Goal: Use online tool/utility: Utilize a website feature to perform a specific function

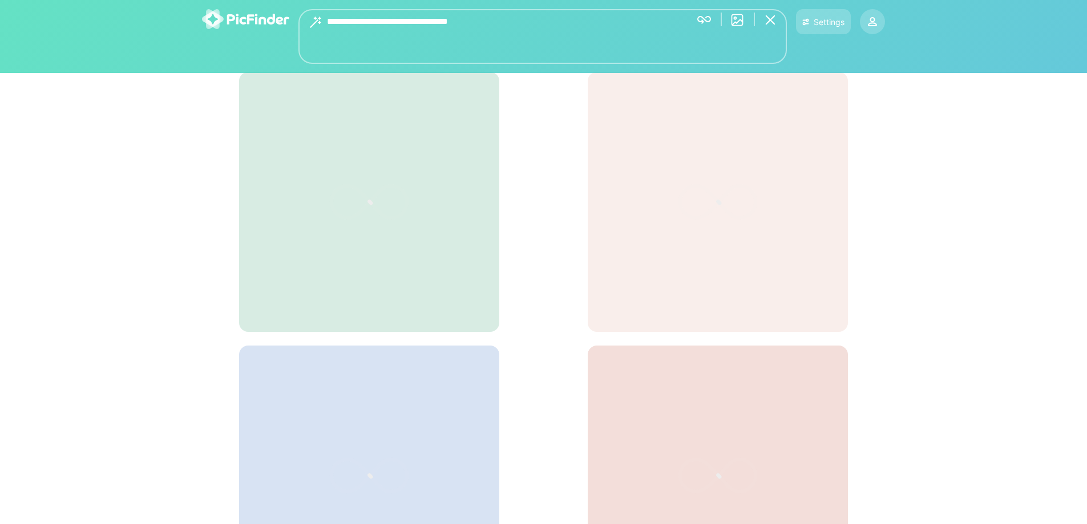
drag, startPoint x: 497, startPoint y: 19, endPoint x: 410, endPoint y: 30, distance: 87.3
click at [410, 30] on textarea "**********" at bounding box center [504, 36] width 355 height 55
type textarea "**********"
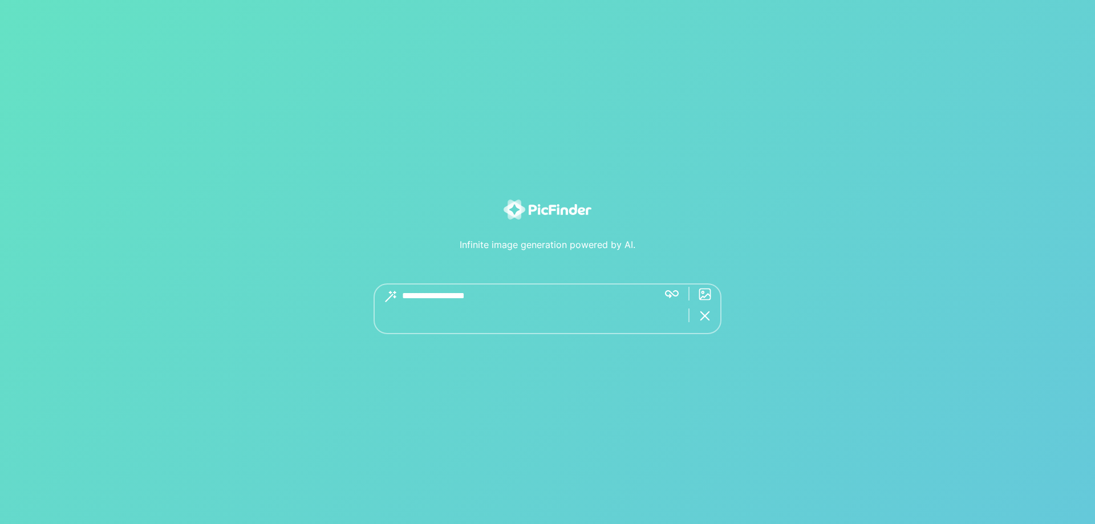
type textarea "**********"
